Goal: Task Accomplishment & Management: Use online tool/utility

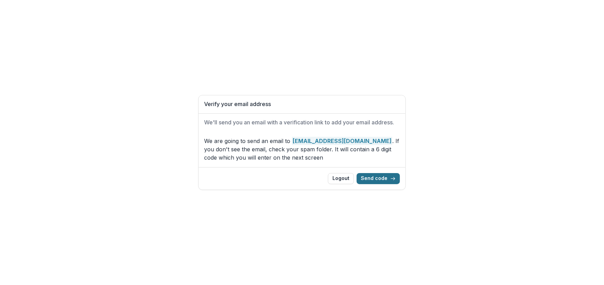
click at [376, 182] on button "Send code" at bounding box center [378, 178] width 43 height 11
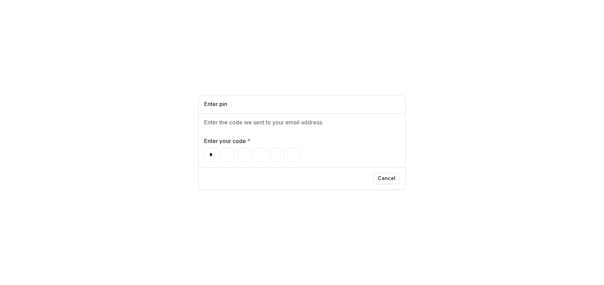
type input "*"
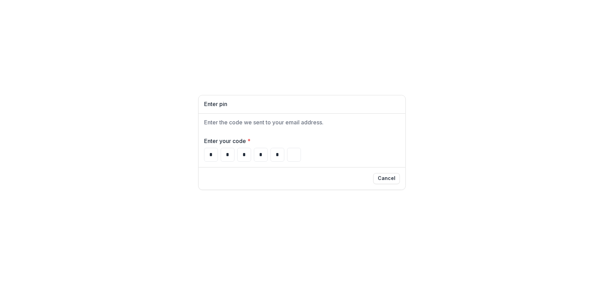
type input "*"
